Goal: Check status: Check status

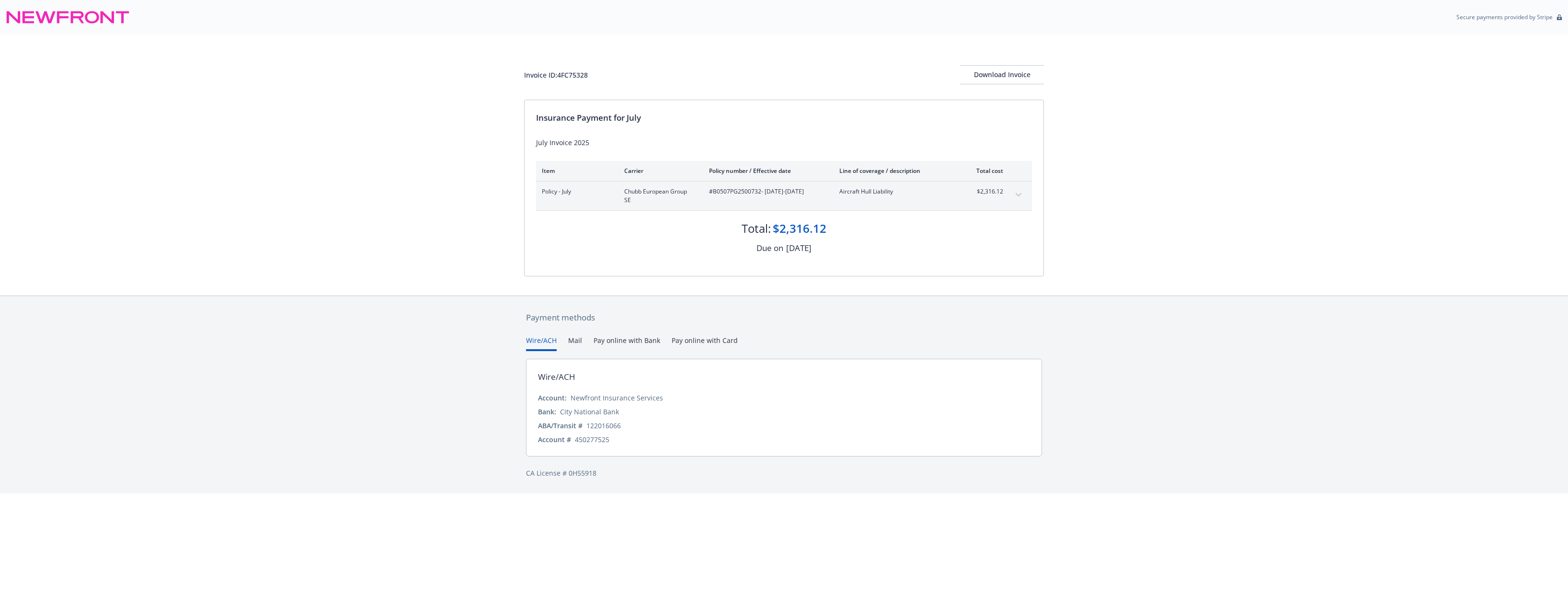
click at [71, 20] on icon at bounding box center [78, 17] width 14 height 12
